Goal: Transaction & Acquisition: Book appointment/travel/reservation

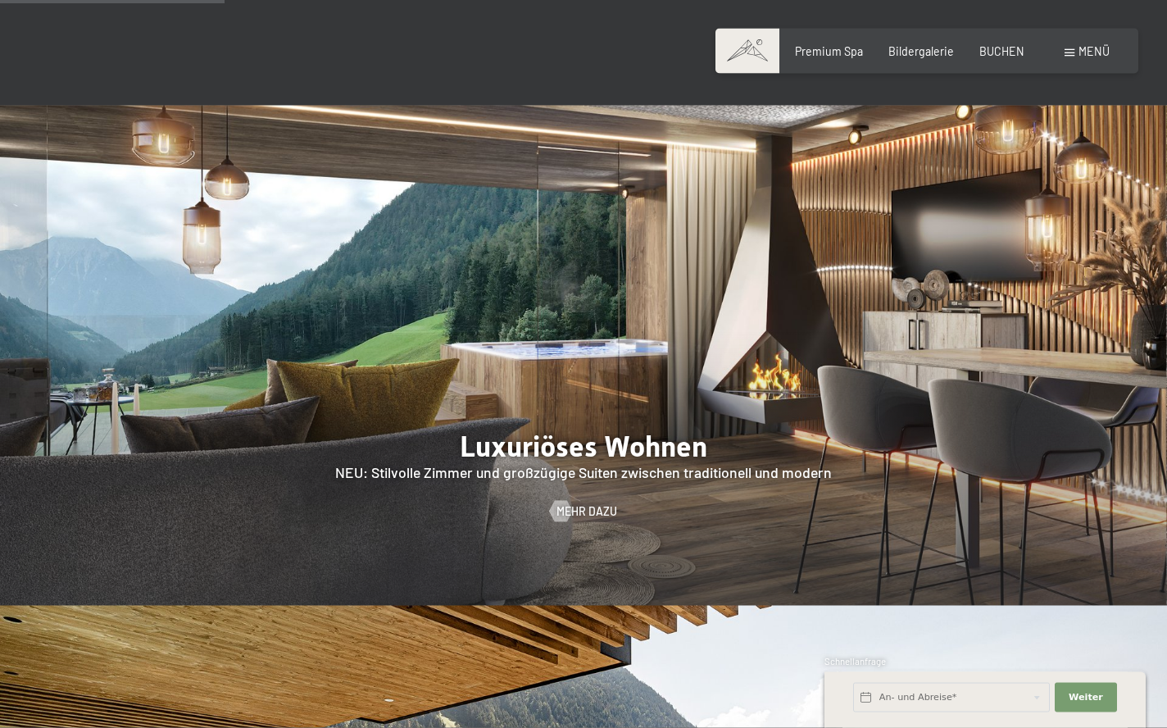
scroll to position [1432, 0]
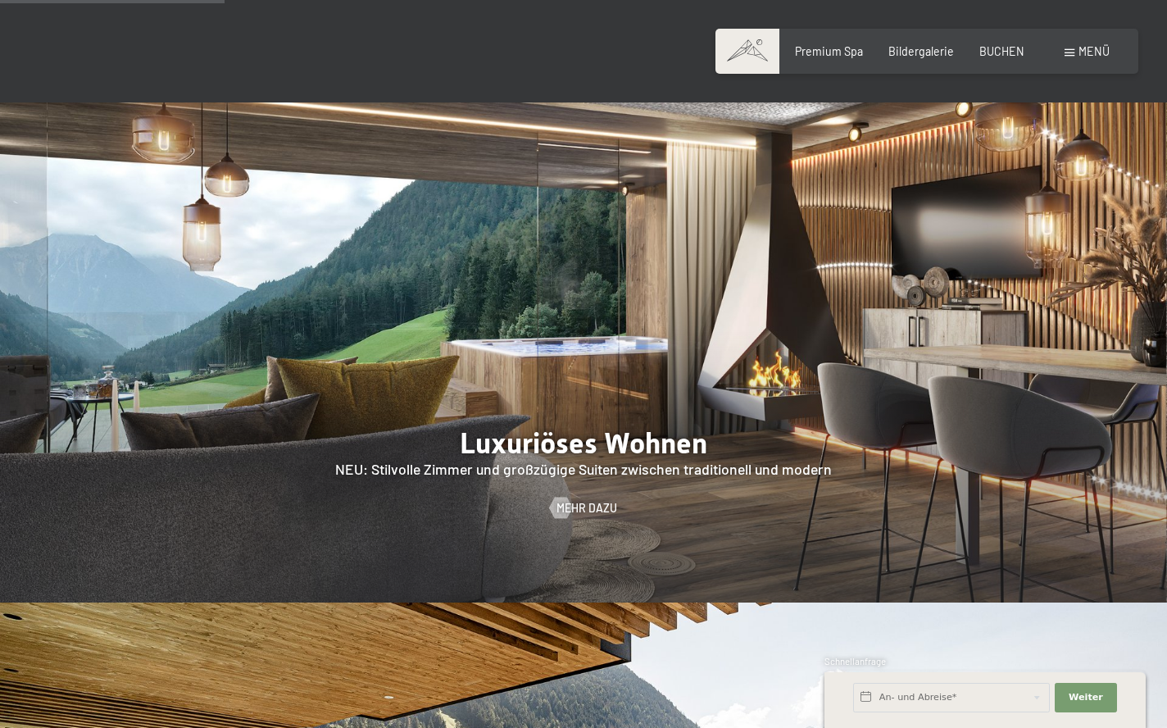
click at [828, 60] on div "Buchen Anfragen Premium Spa Bildergalerie BUCHEN Menü DE IT EN Gutschein Bilder…" at bounding box center [926, 51] width 365 height 16
click at [833, 54] on span "Premium Spa" at bounding box center [829, 49] width 68 height 14
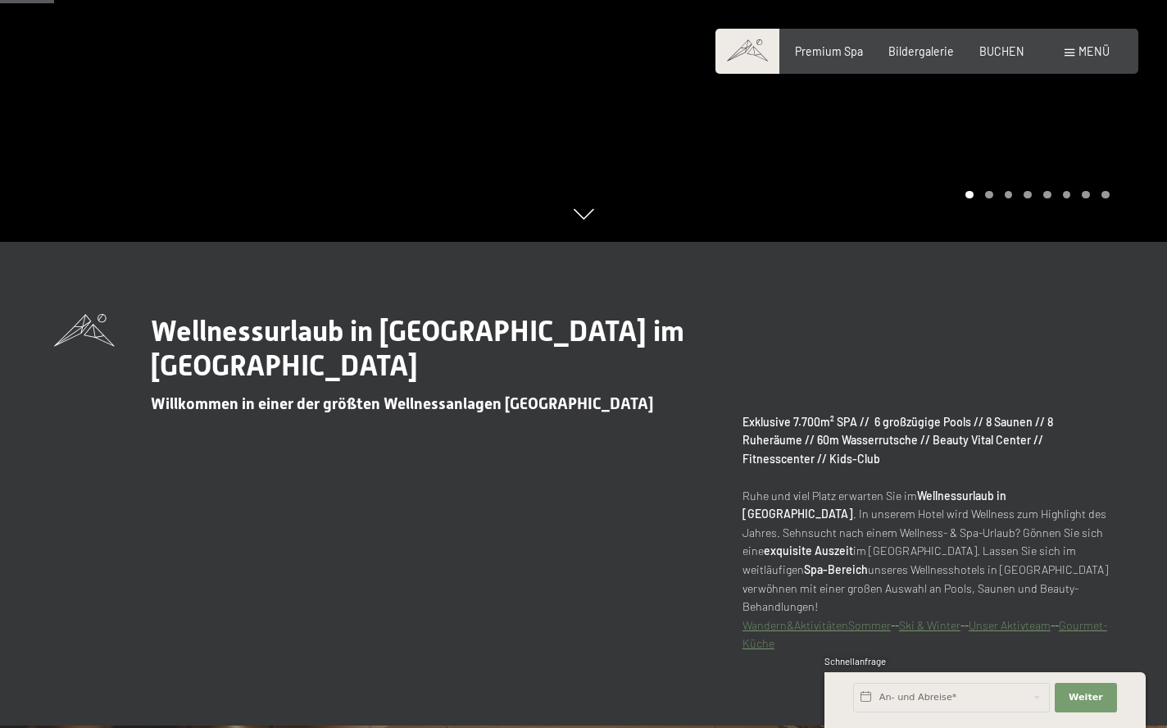
scroll to position [485, 0]
click at [1001, 57] on div "BUCHEN" at bounding box center [1002, 49] width 45 height 16
click at [1002, 59] on div "Buchen Anfragen Premium Spa Bildergalerie BUCHEN Menü DE IT EN Gutschein Bilder…" at bounding box center [926, 51] width 365 height 16
click at [1003, 46] on span "BUCHEN" at bounding box center [1002, 49] width 45 height 14
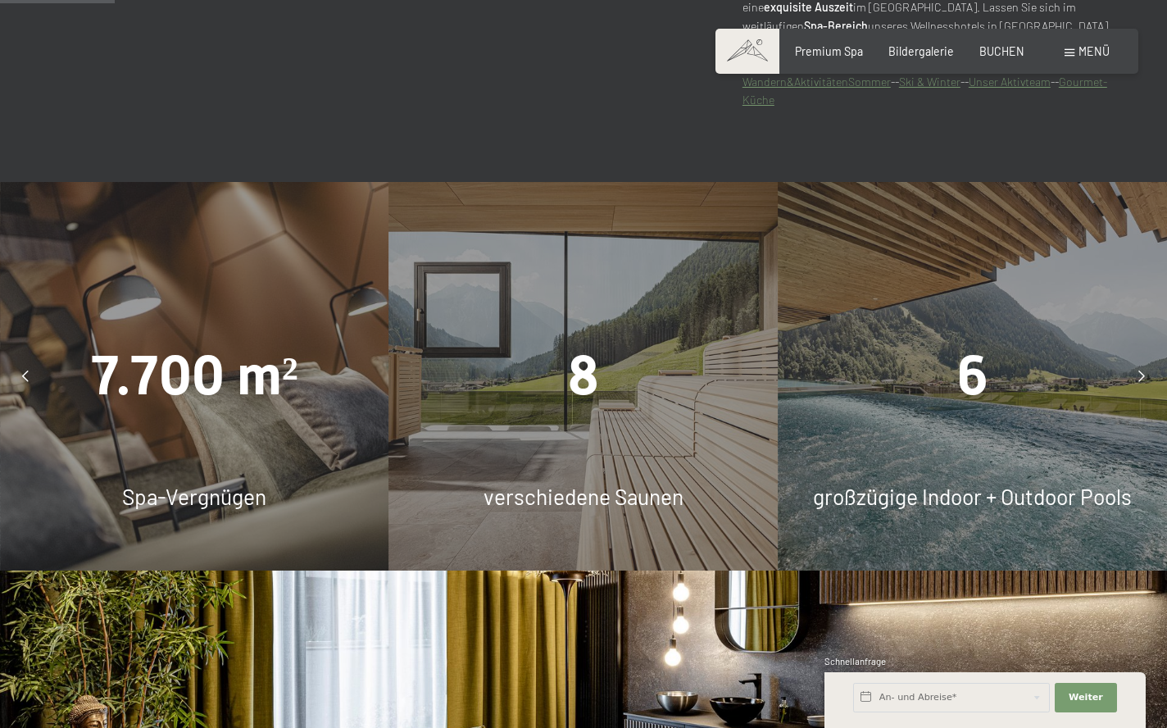
scroll to position [1030, 0]
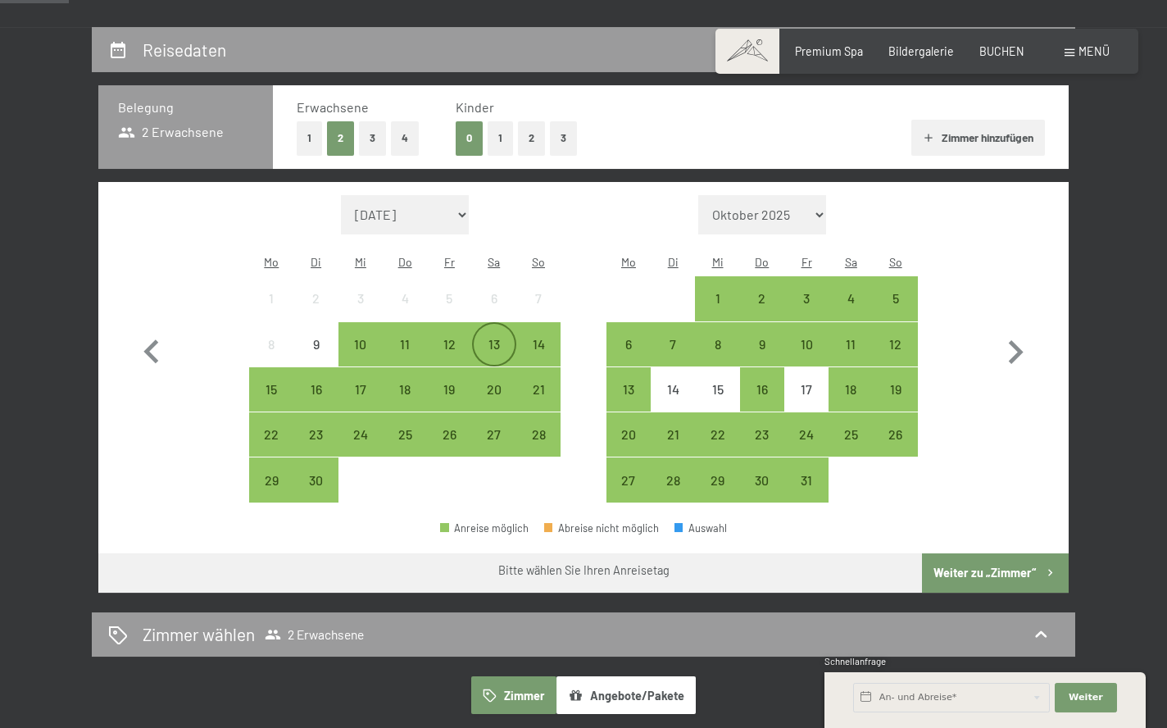
scroll to position [317, 0]
click at [534, 338] on div "14" at bounding box center [538, 358] width 41 height 41
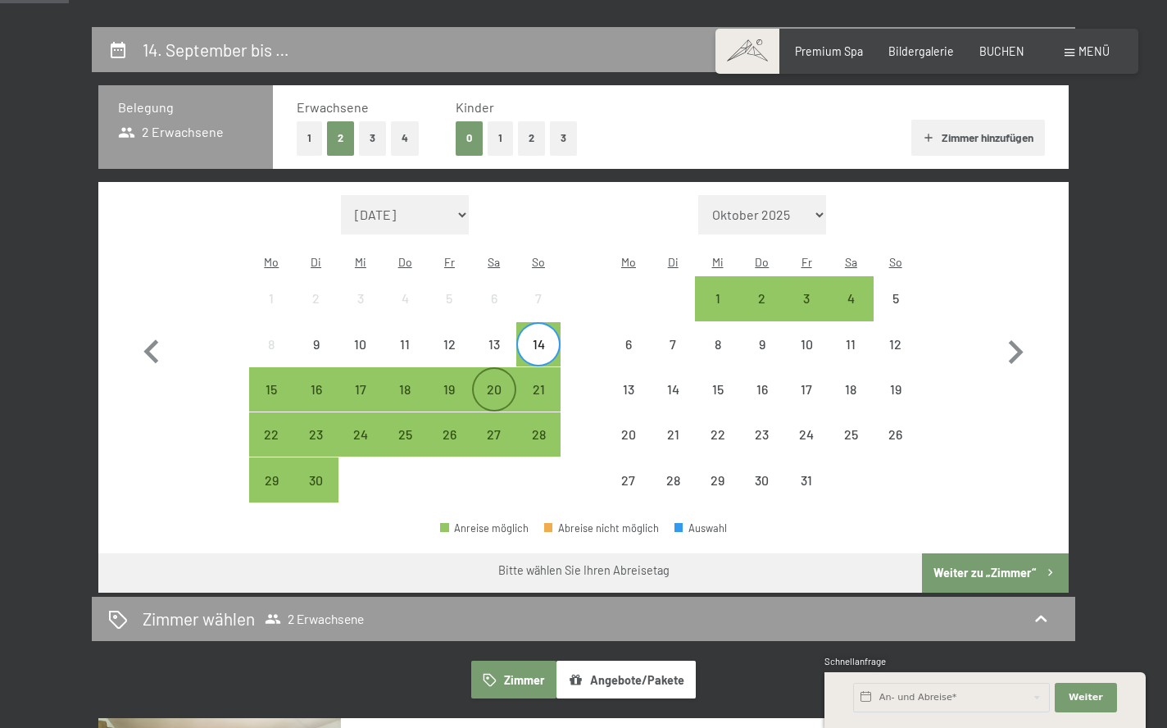
click at [488, 383] on div "20" at bounding box center [494, 403] width 41 height 41
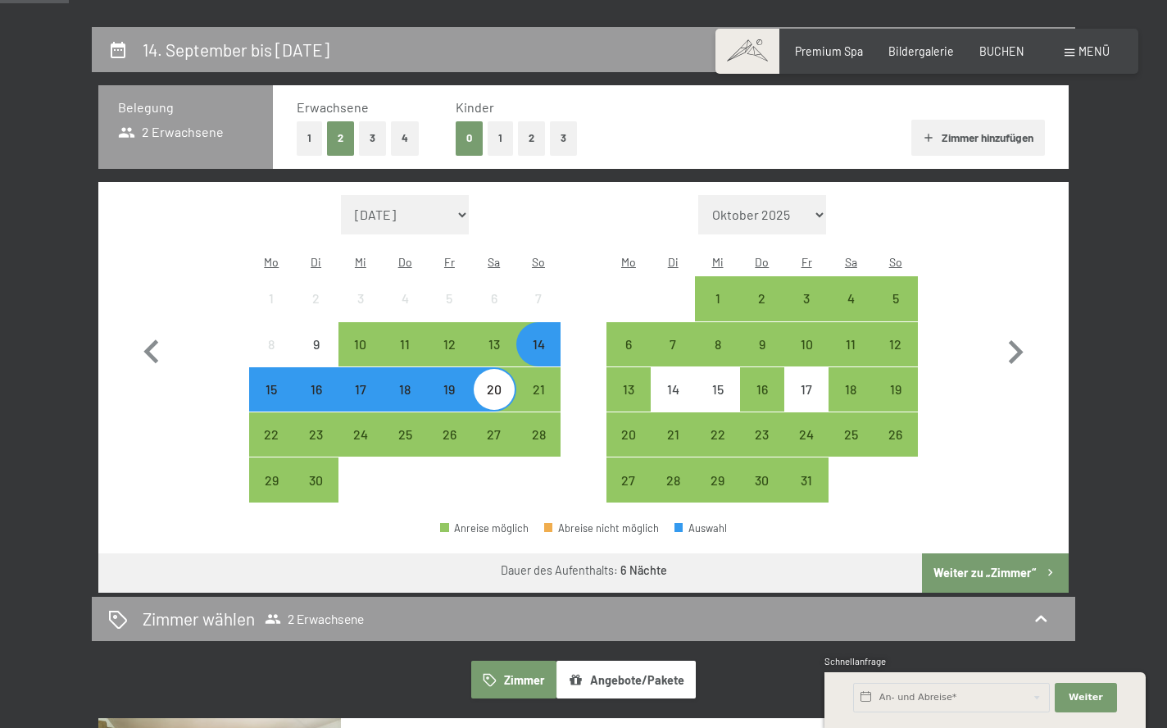
drag, startPoint x: 978, startPoint y: 568, endPoint x: 978, endPoint y: 543, distance: 25.4
click at [978, 568] on button "Weiter zu „Zimmer“" at bounding box center [995, 572] width 147 height 39
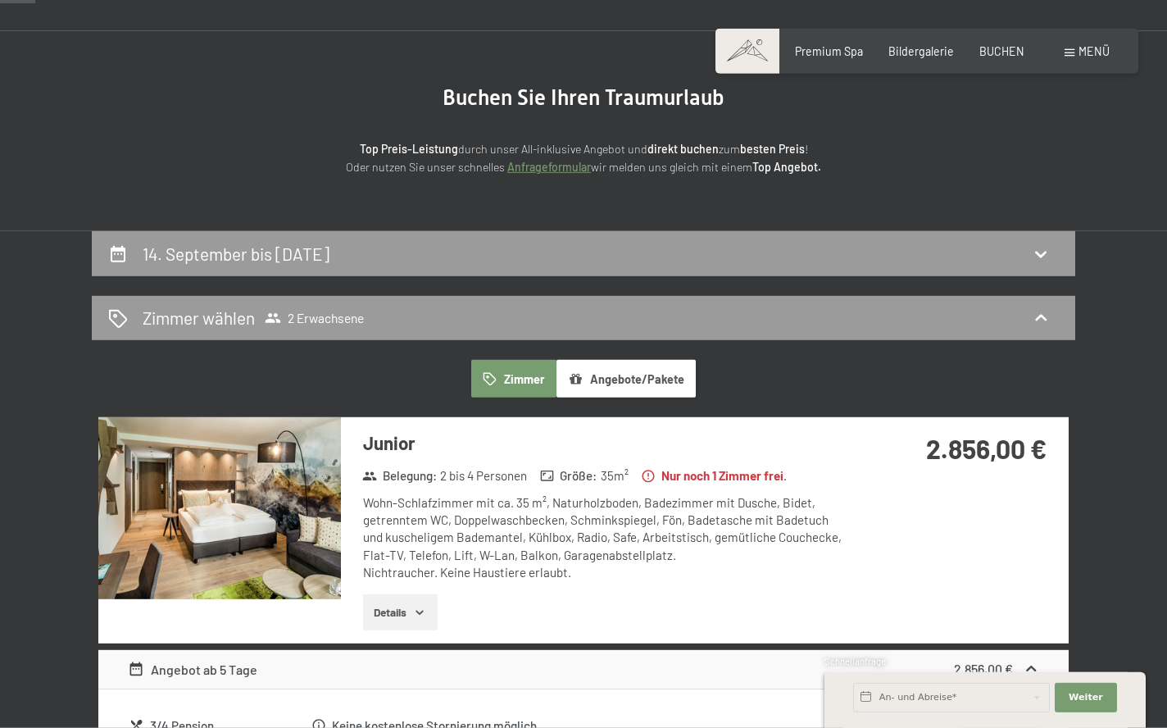
scroll to position [114, 0]
click at [284, 495] on img at bounding box center [219, 507] width 243 height 182
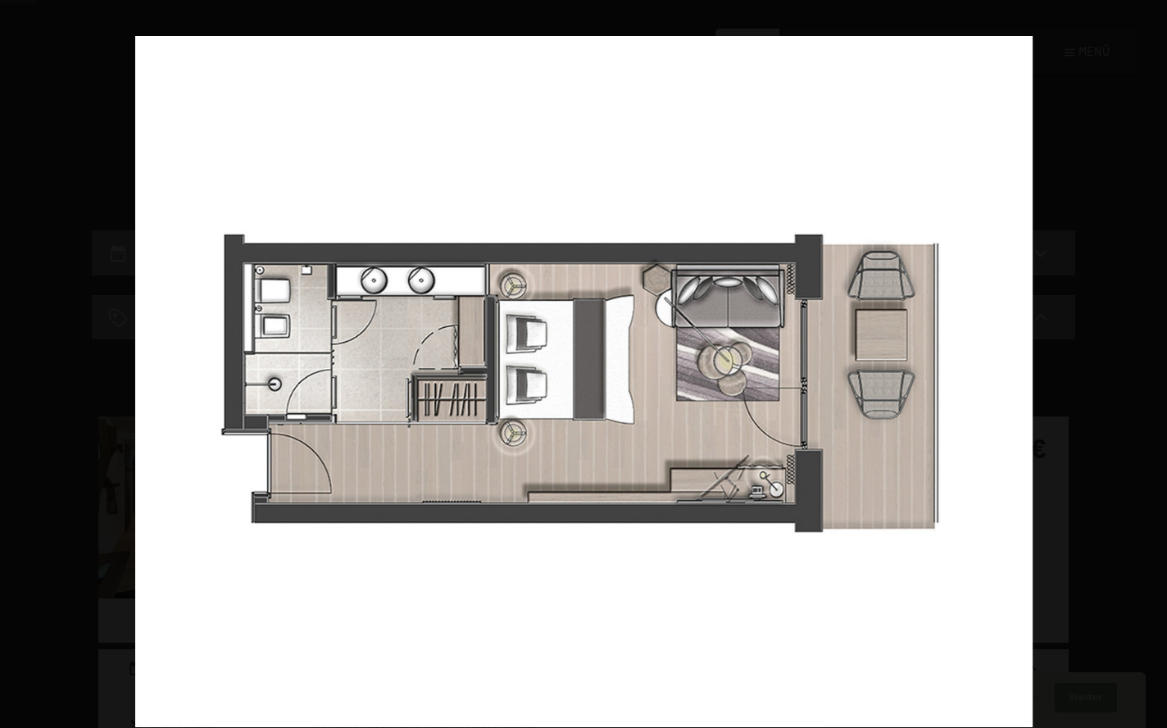
click at [1053, 166] on div at bounding box center [718, 400] width 1167 height 728
click at [1102, 196] on div at bounding box center [718, 400] width 1167 height 728
click at [98, 325] on div at bounding box center [583, 364] width 1167 height 728
click at [136, 81] on img at bounding box center [584, 381] width 898 height 691
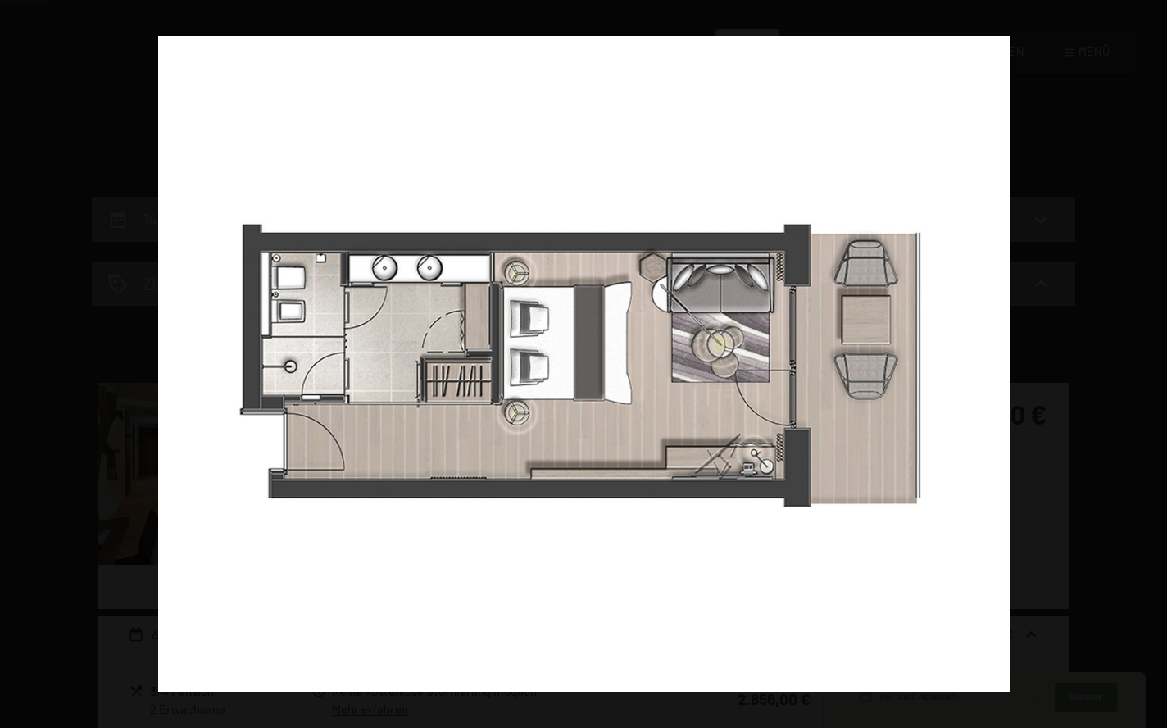
scroll to position [148, 0]
click at [220, 188] on img at bounding box center [584, 364] width 852 height 656
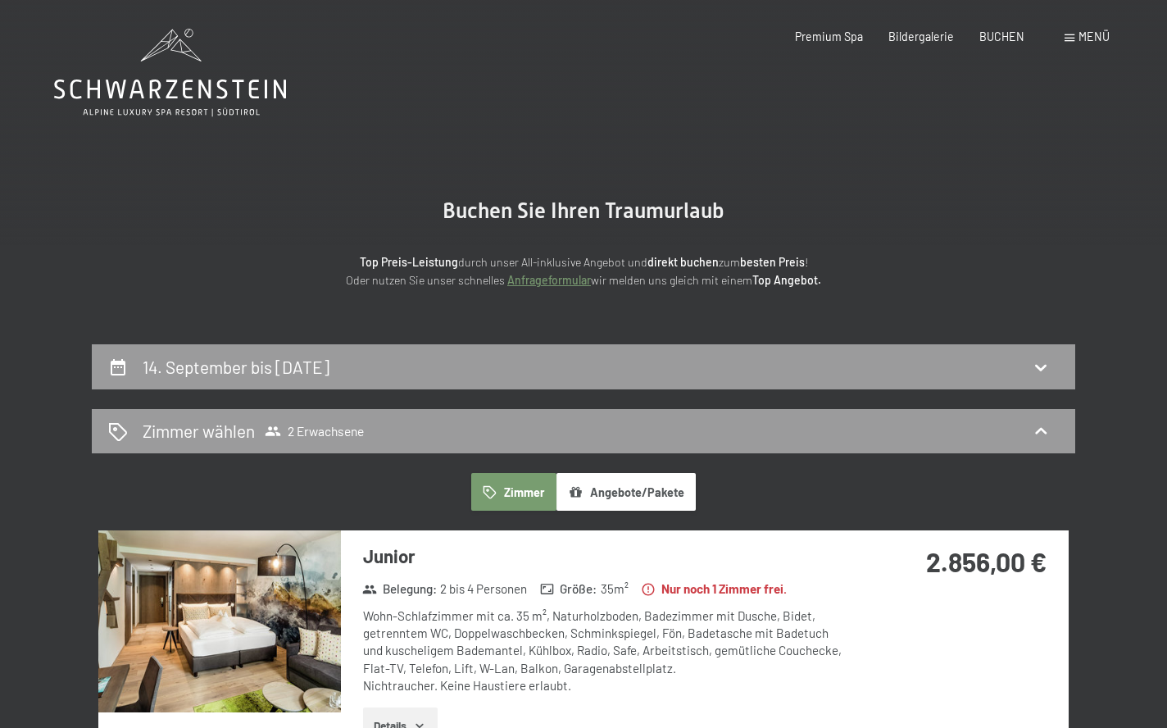
click at [0, 0] on button "button" at bounding box center [0, 0] width 0 height 0
